Goal: Information Seeking & Learning: Learn about a topic

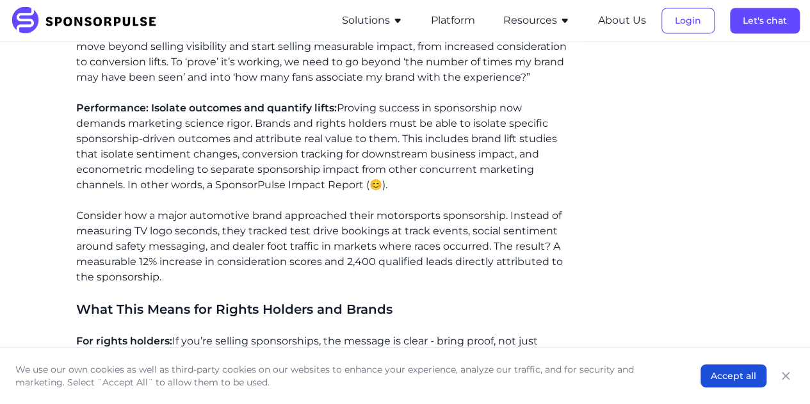
scroll to position [1169, 0]
click at [320, 179] on div "The Accountability Challenge Picture this: You’re sitting in the boardroom, pre…" at bounding box center [321, 36] width 491 height 1519
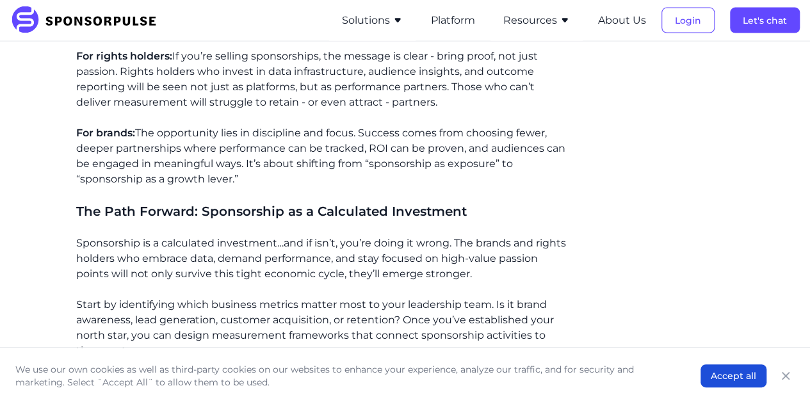
scroll to position [1452, 0]
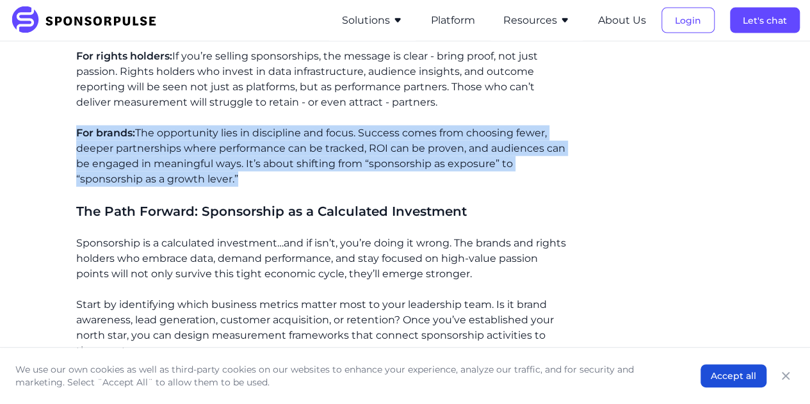
drag, startPoint x: 242, startPoint y: 166, endPoint x: 76, endPoint y: 111, distance: 175.2
copy p "For brands: The opportunity lies in discipline and focus. Success comes from ch…"
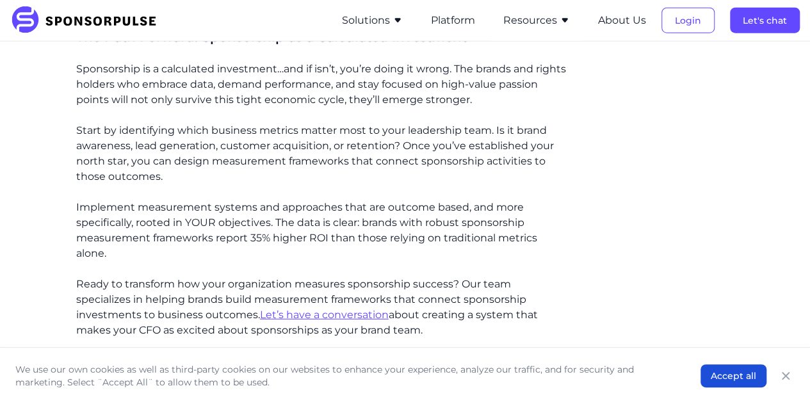
scroll to position [1643, 0]
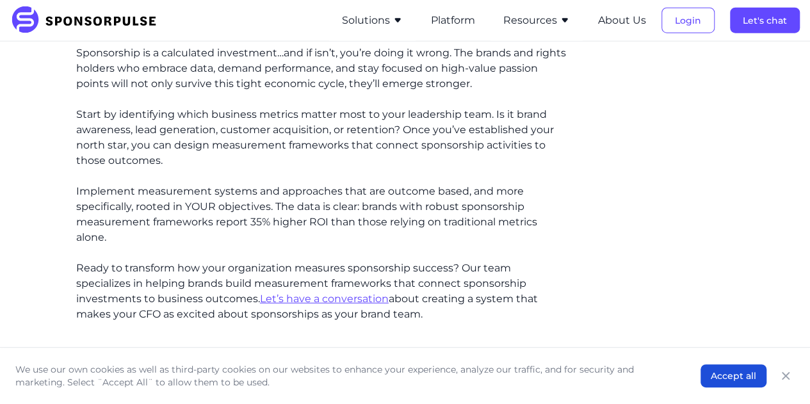
click at [266, 117] on p "Start by identifying which business metrics matter most to your leadership team…" at bounding box center [321, 137] width 491 height 61
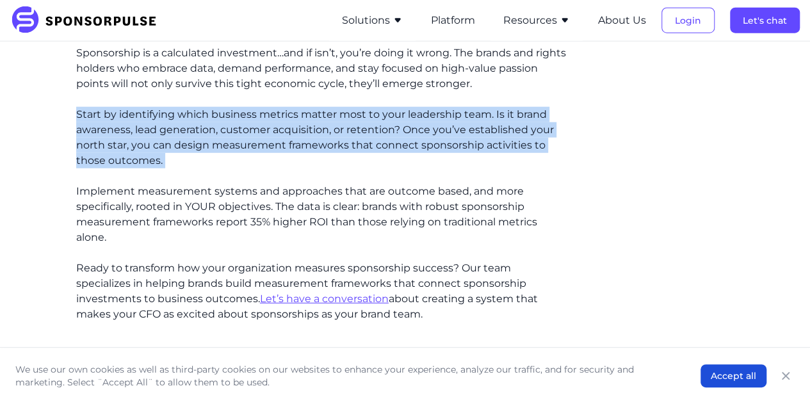
click at [266, 117] on p "Start by identifying which business metrics matter most to your leadership team…" at bounding box center [321, 137] width 491 height 61
copy p "Start by identifying which business metrics matter most to your leadership team…"
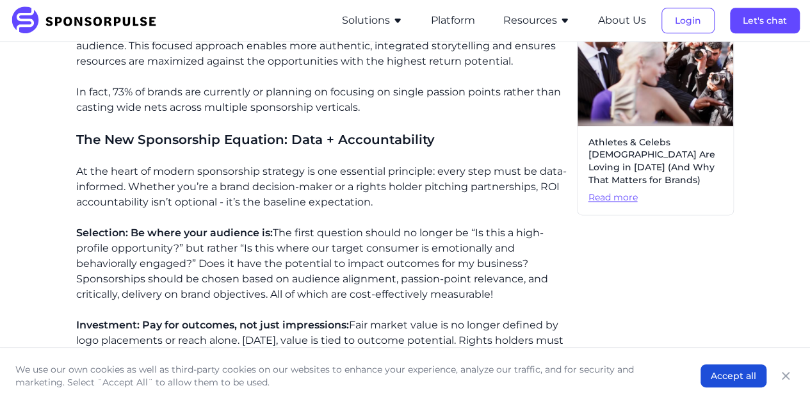
scroll to position [626, 0]
